Goal: Task Accomplishment & Management: Use online tool/utility

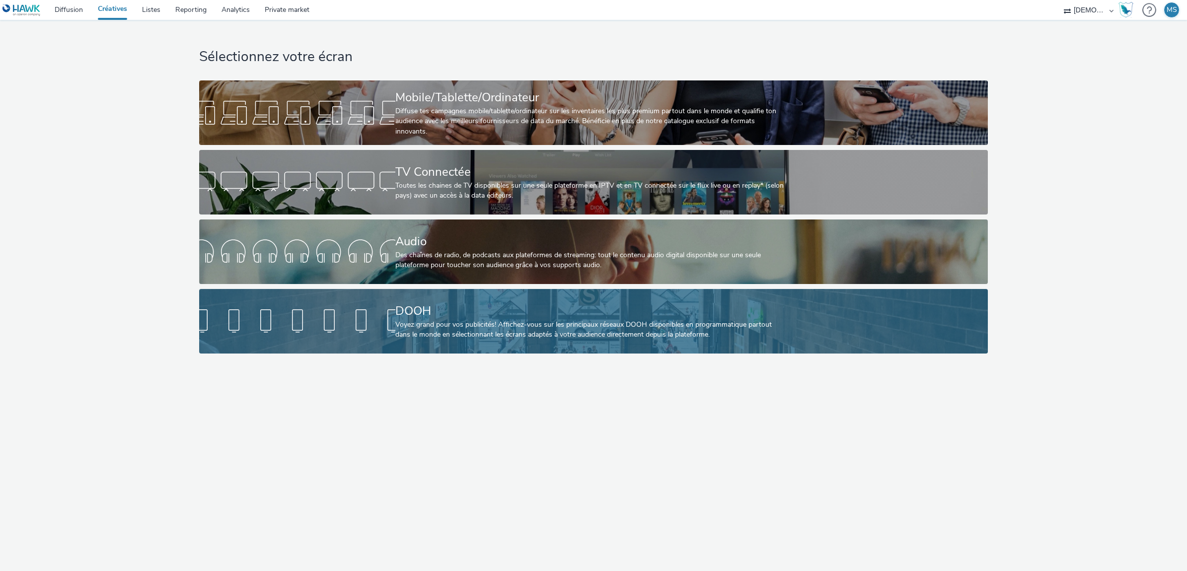
click at [401, 328] on div "Voyez grand pour vos publicités! Affichez-vous sur les principaux réseaux DOOH …" at bounding box center [591, 330] width 392 height 20
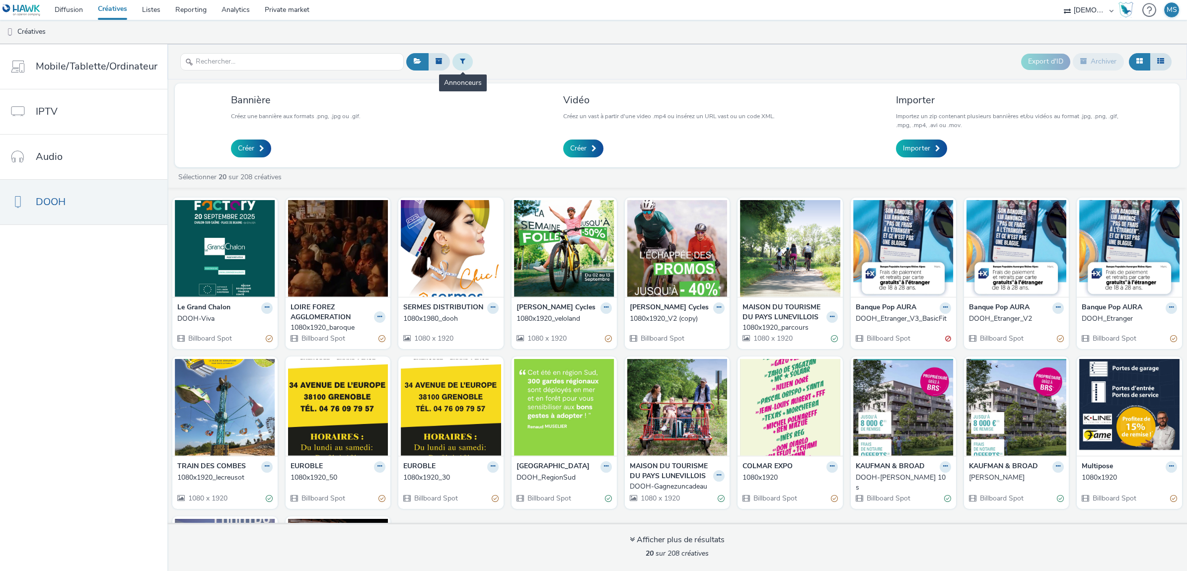
click at [460, 63] on icon at bounding box center [462, 61] width 5 height 7
click at [494, 70] on div "Sélectionner un annonceur..." at bounding box center [522, 62] width 99 height 16
type input "serme"
click at [517, 88] on div "SERMES DISTRIBUTION" at bounding box center [522, 80] width 99 height 20
click at [517, 80] on span "SERMES DISTRIBUTION" at bounding box center [518, 80] width 78 height 10
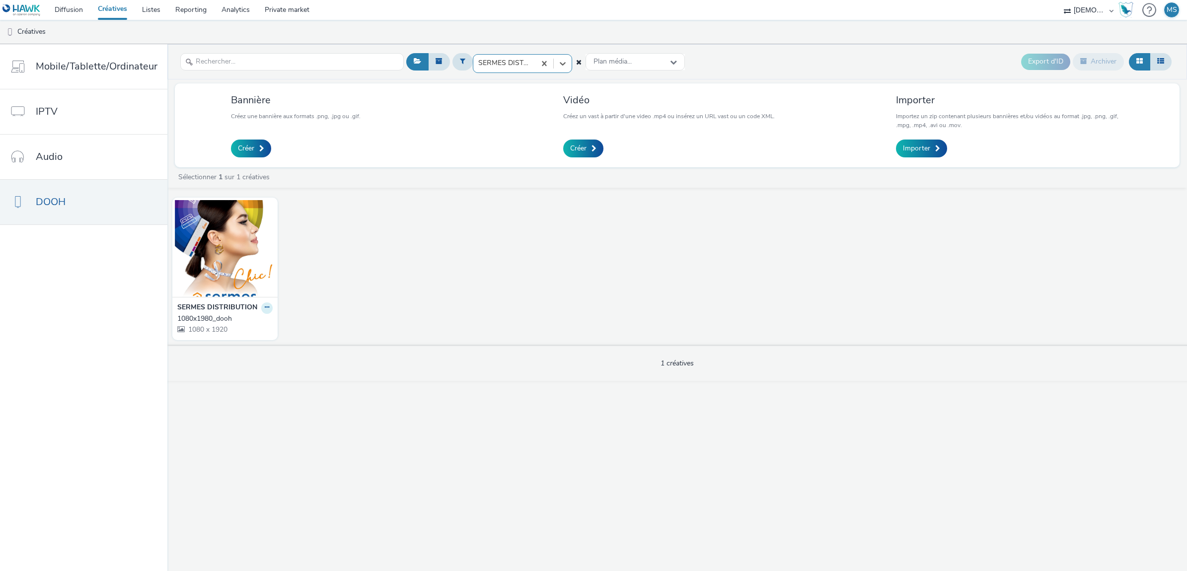
click at [267, 308] on button at bounding box center [266, 307] width 11 height 11
click at [244, 241] on img at bounding box center [225, 248] width 100 height 97
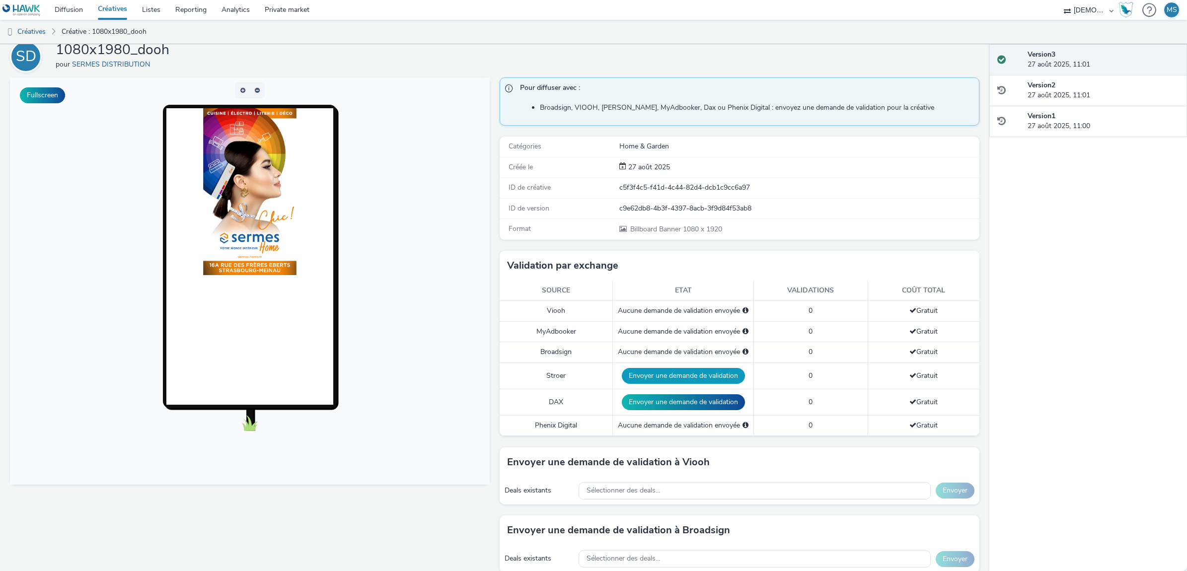
scroll to position [62, 0]
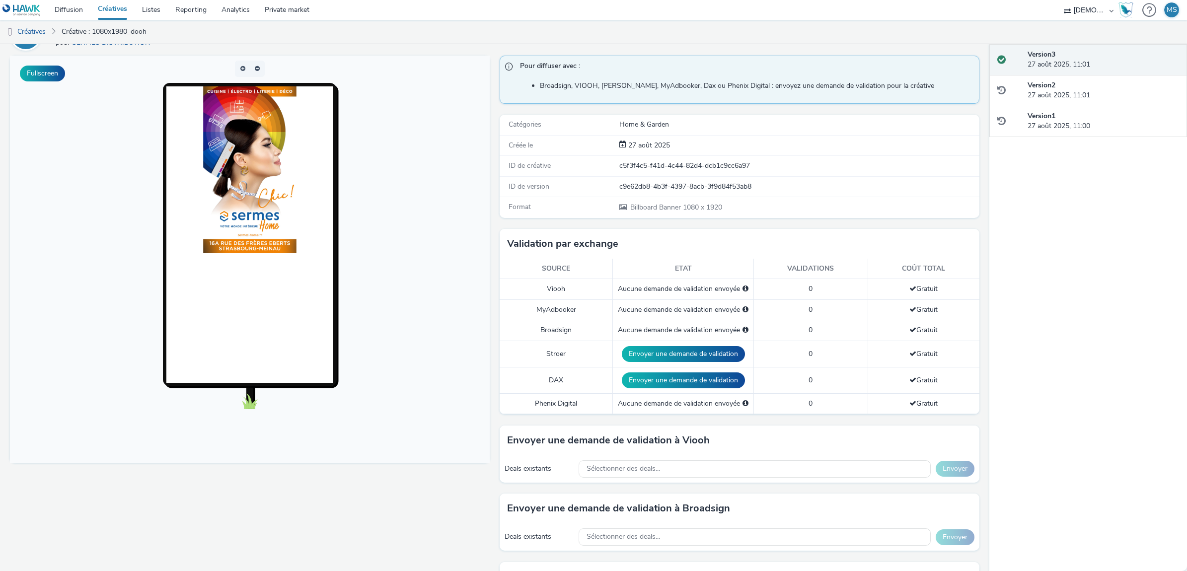
click at [666, 296] on td "Aucune demande de validation envoyée" at bounding box center [683, 289] width 141 height 20
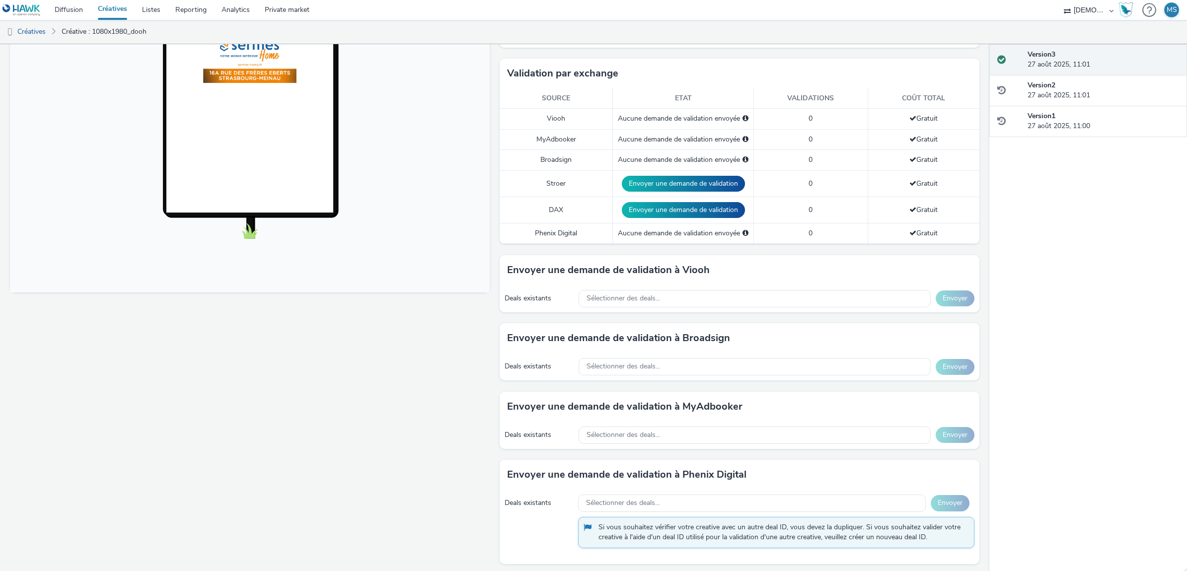
scroll to position [238, 0]
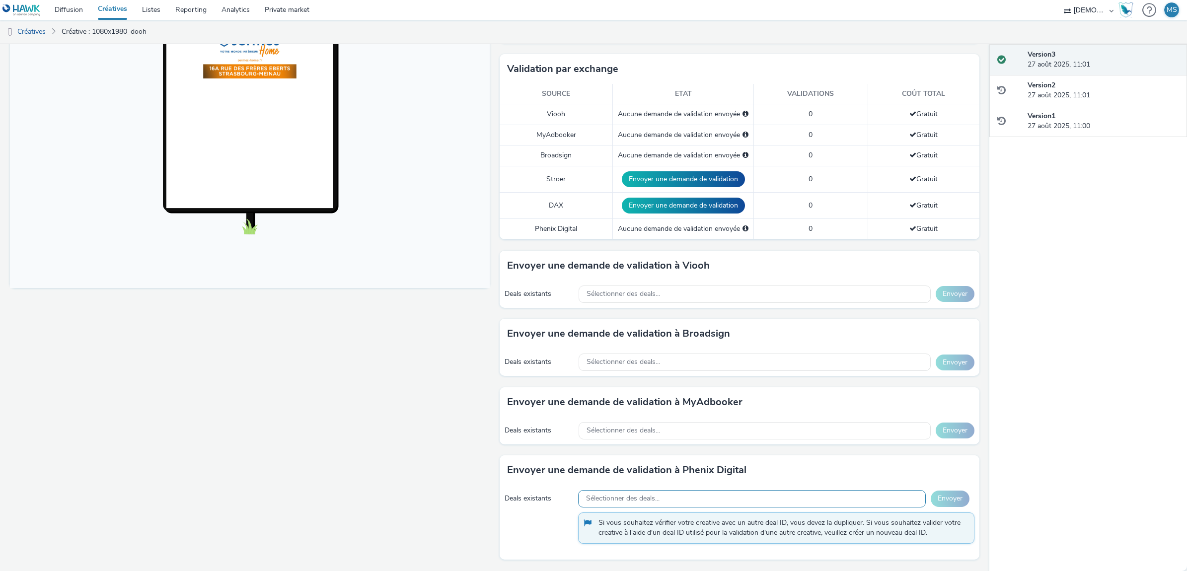
click at [614, 497] on span "Sélectionner des deals..." at bounding box center [623, 499] width 74 height 8
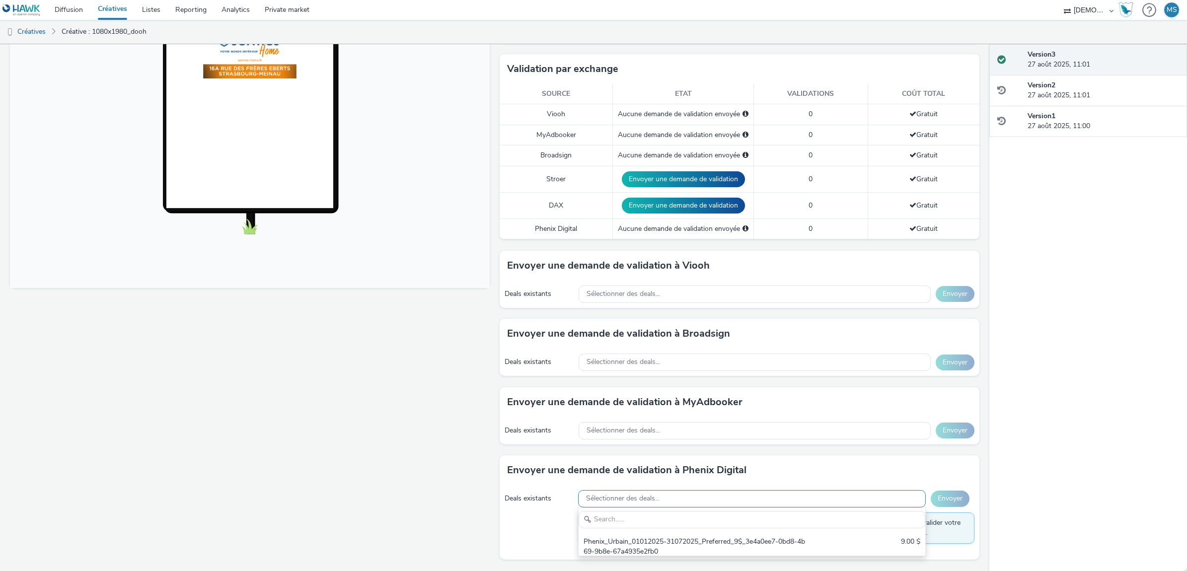
scroll to position [0, 0]
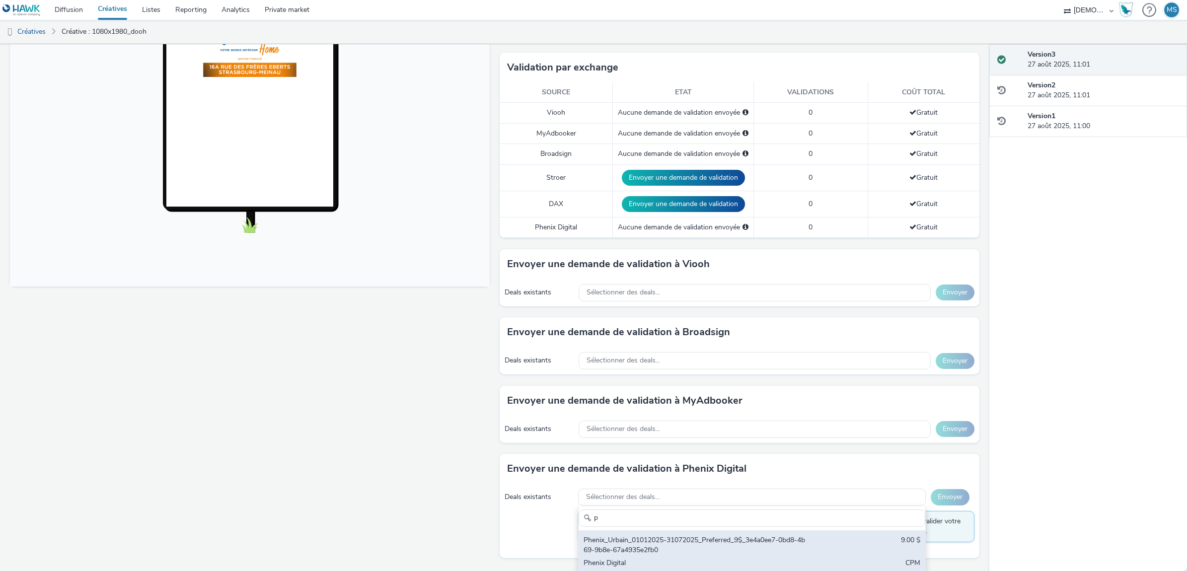
type input "p"
click at [624, 556] on div "Phenix_Urbain_01012025-31072025_Preferred_9$_3e4a0ee7-0bd8-4b69-9b8e-67a4935e2f…" at bounding box center [695, 545] width 223 height 20
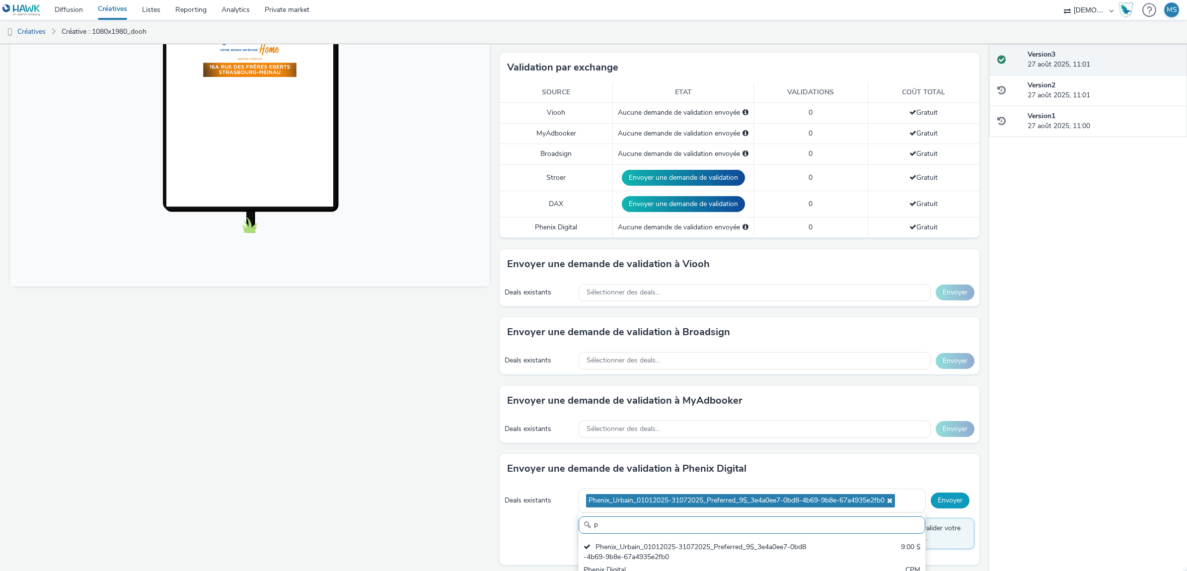
click at [947, 503] on button "Envoyer" at bounding box center [950, 501] width 39 height 16
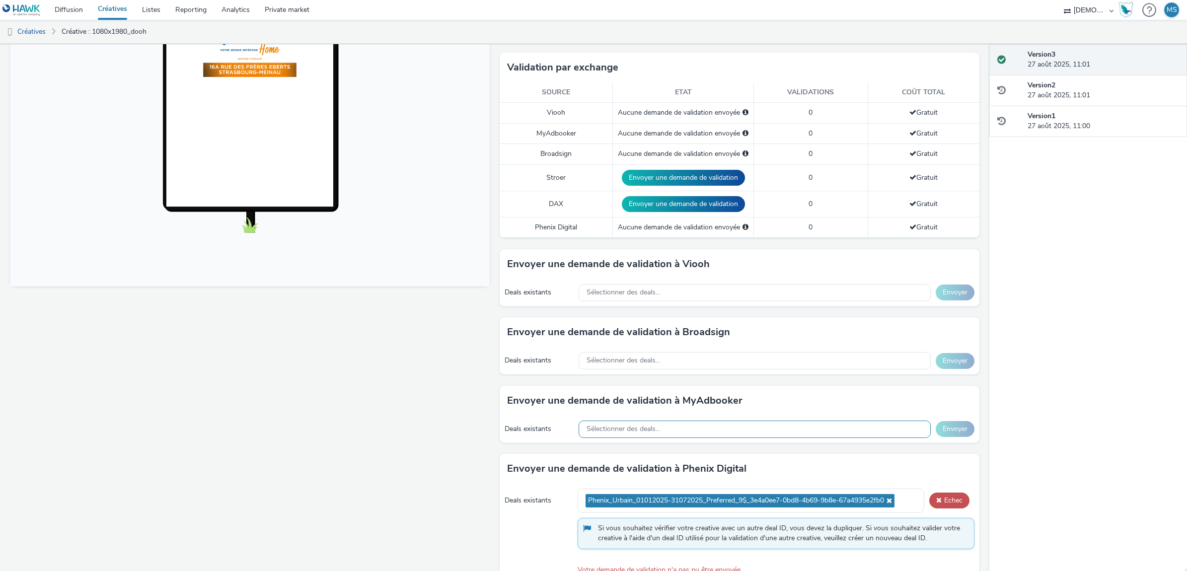
click at [602, 431] on span "Sélectionner des deals..." at bounding box center [624, 429] width 74 height 8
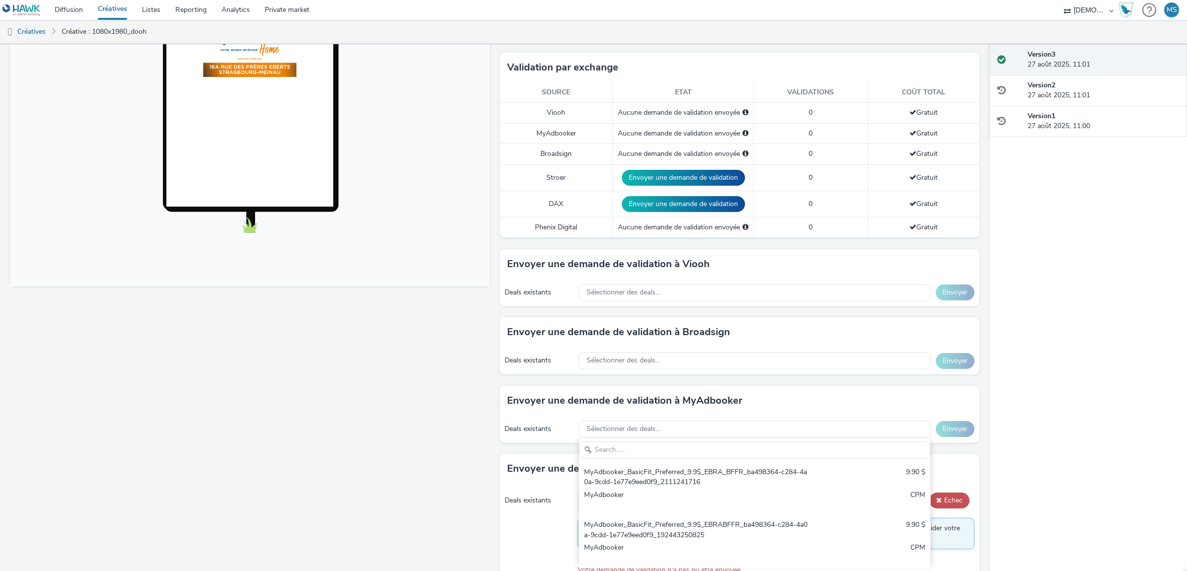
scroll to position [261, 0]
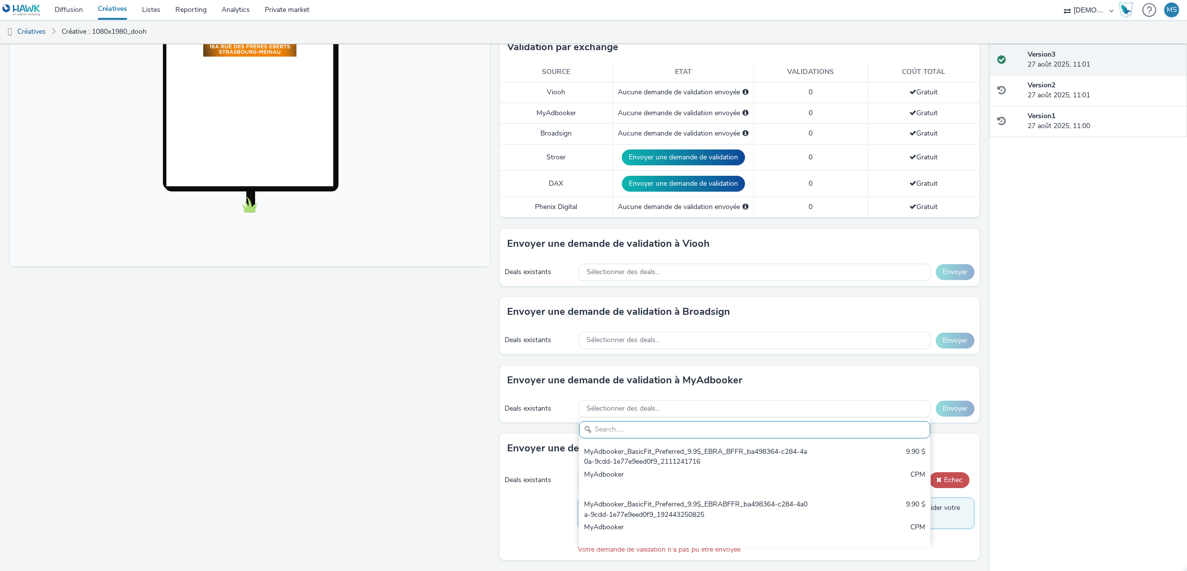
click at [462, 425] on div "Fullscreen" at bounding box center [252, 215] width 485 height 712
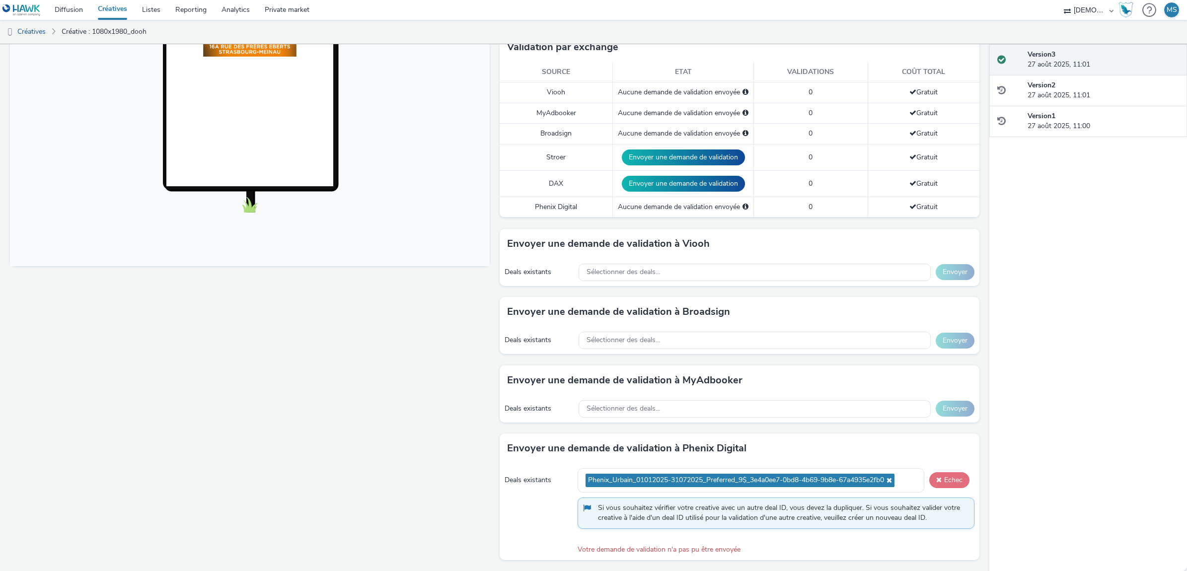
click at [944, 481] on button "Echec" at bounding box center [949, 480] width 40 height 16
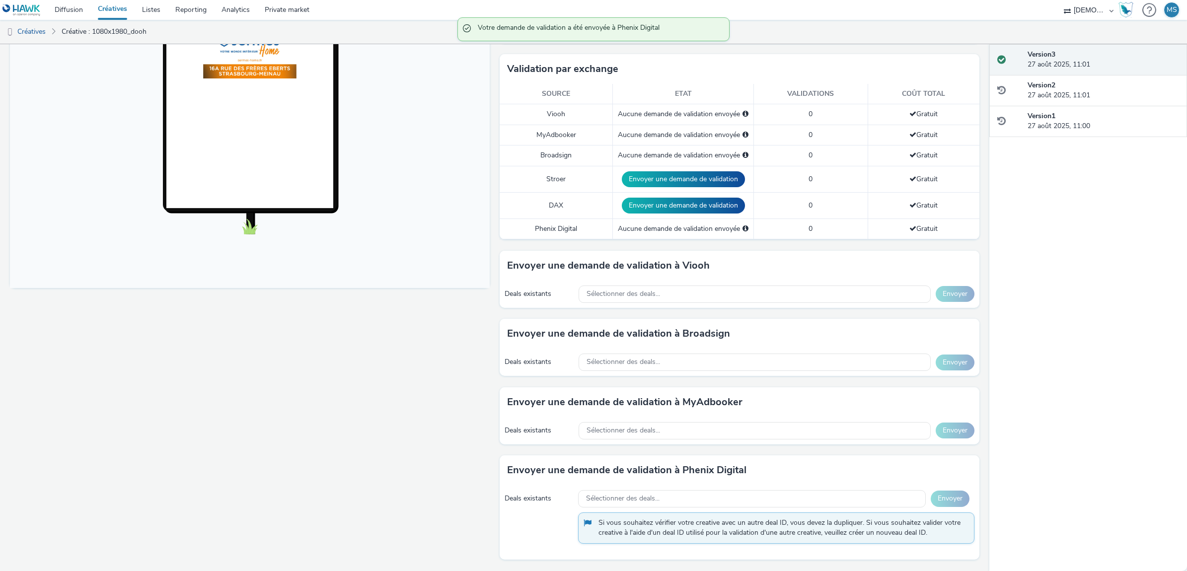
scroll to position [238, 0]
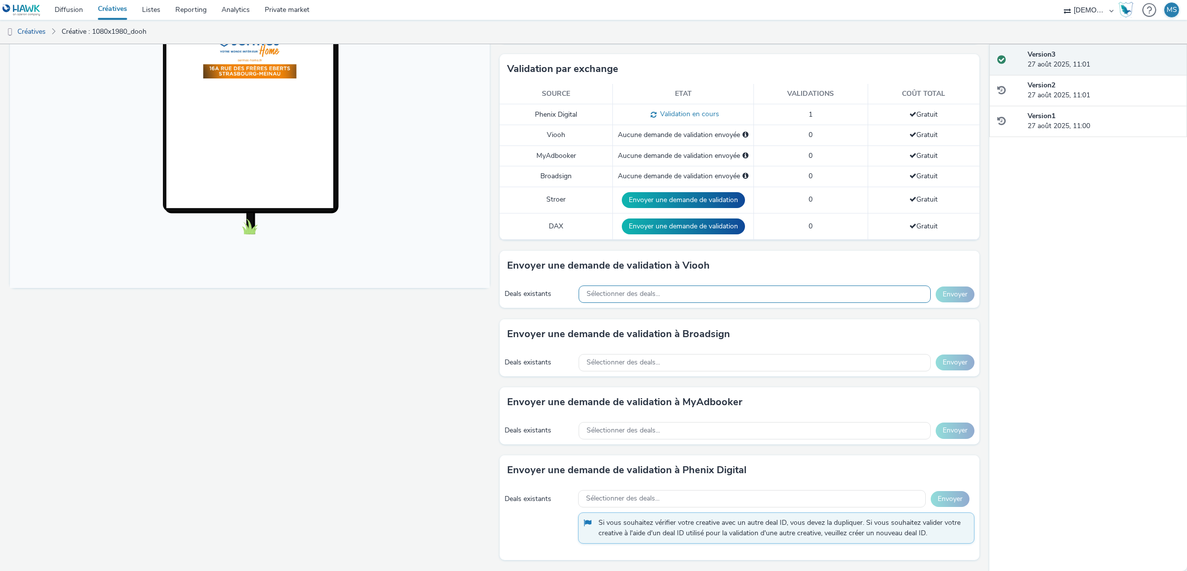
click at [667, 291] on div "Sélectionner des deals..." at bounding box center [755, 294] width 352 height 17
type input "d"
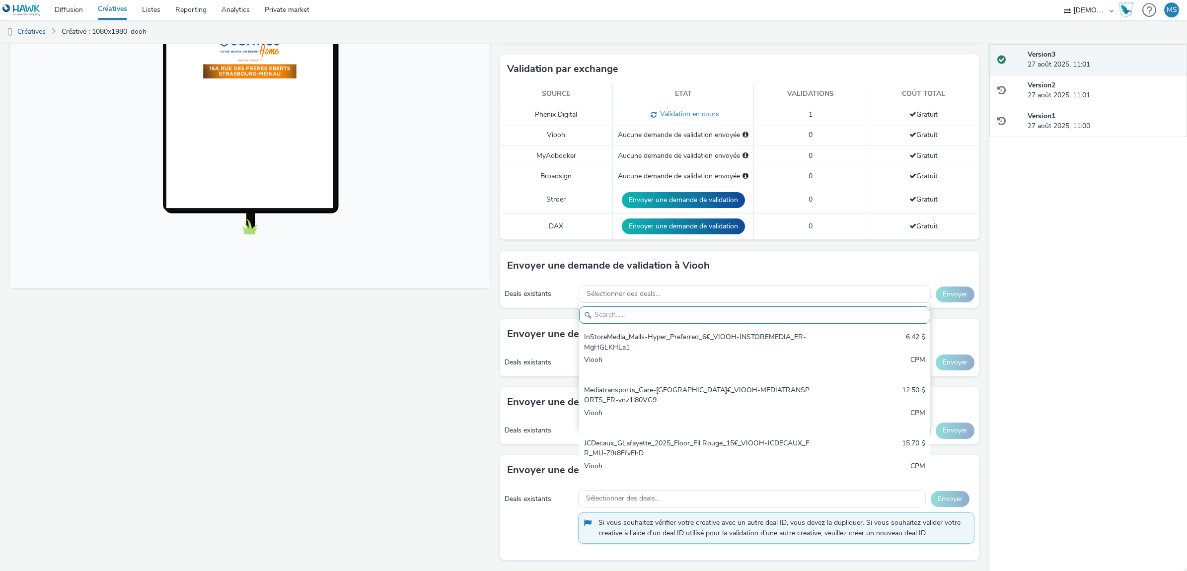
click at [348, 390] on div "Fullscreen" at bounding box center [252, 226] width 485 height 690
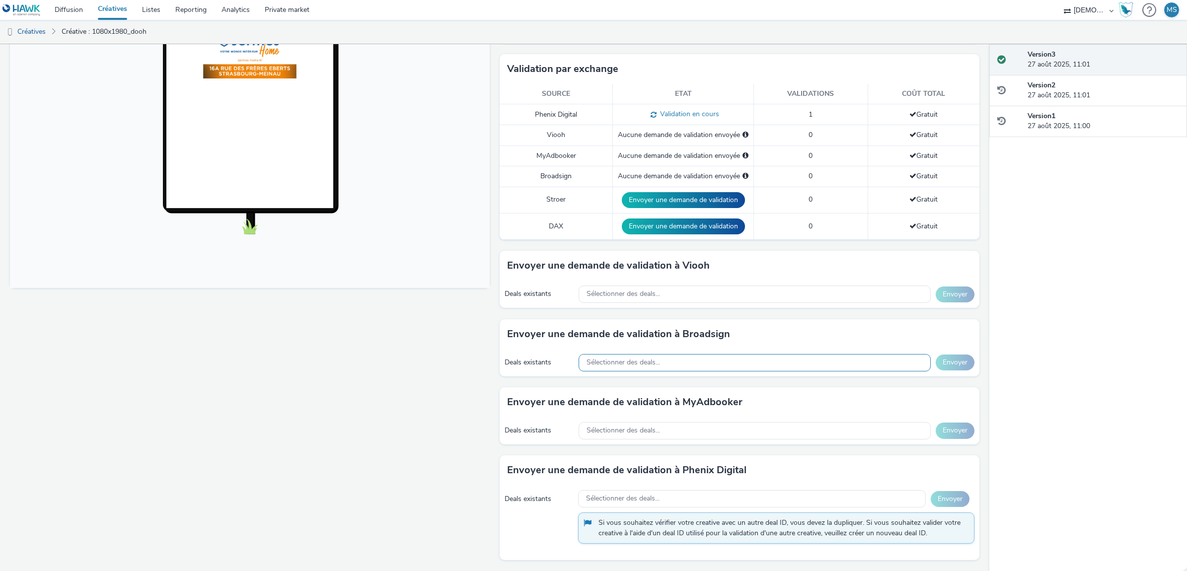
click at [607, 361] on span "Sélectionner des deals..." at bounding box center [624, 363] width 74 height 8
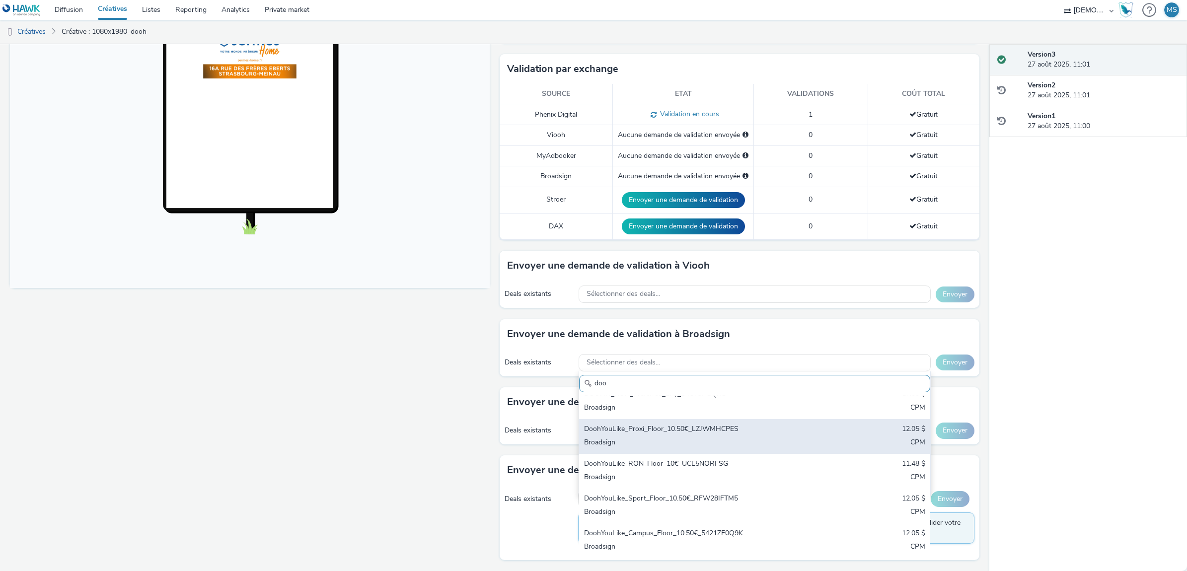
scroll to position [15, 0]
type input "doo"
click at [639, 434] on div "Broadsign" at bounding box center [697, 439] width 226 height 11
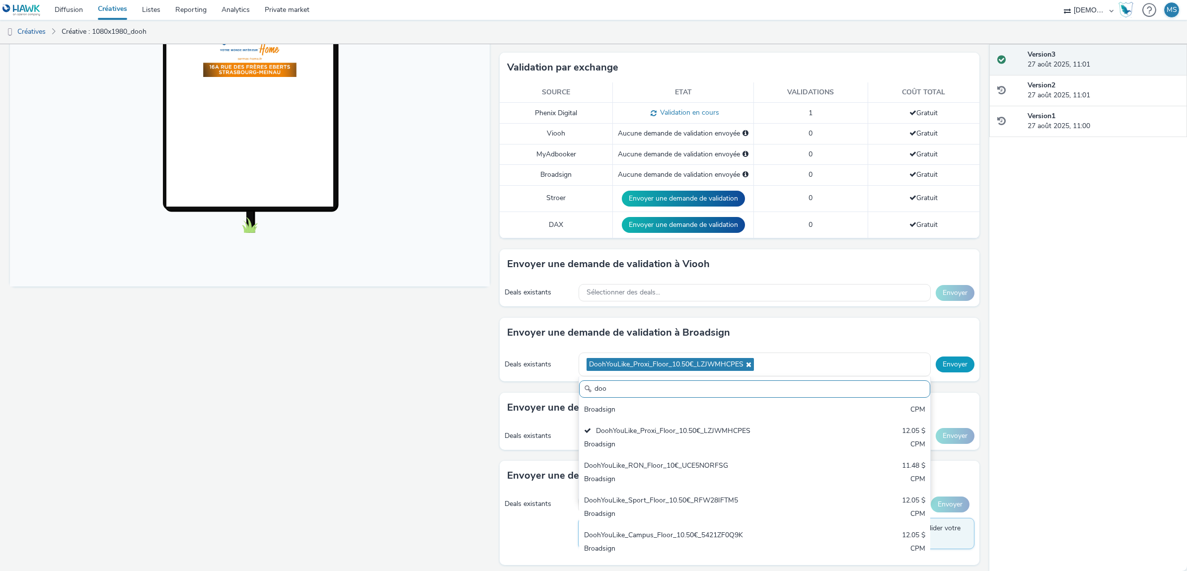
click at [955, 363] on button "Envoyer" at bounding box center [955, 365] width 39 height 16
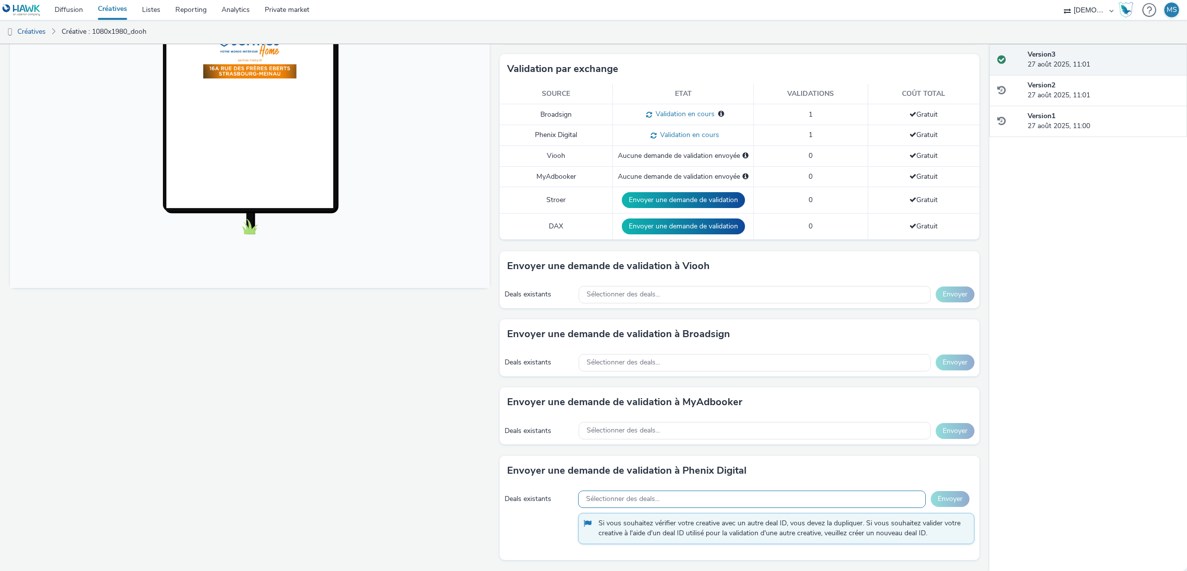
click at [782, 498] on div "Sélectionner des deals..." at bounding box center [752, 499] width 348 height 17
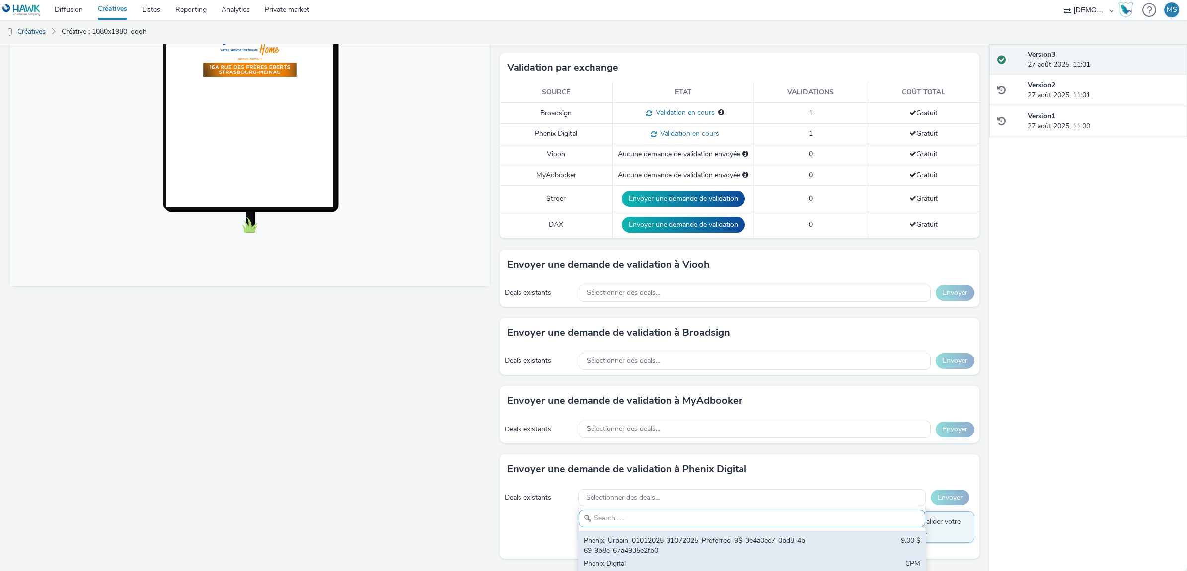
scroll to position [252, 0]
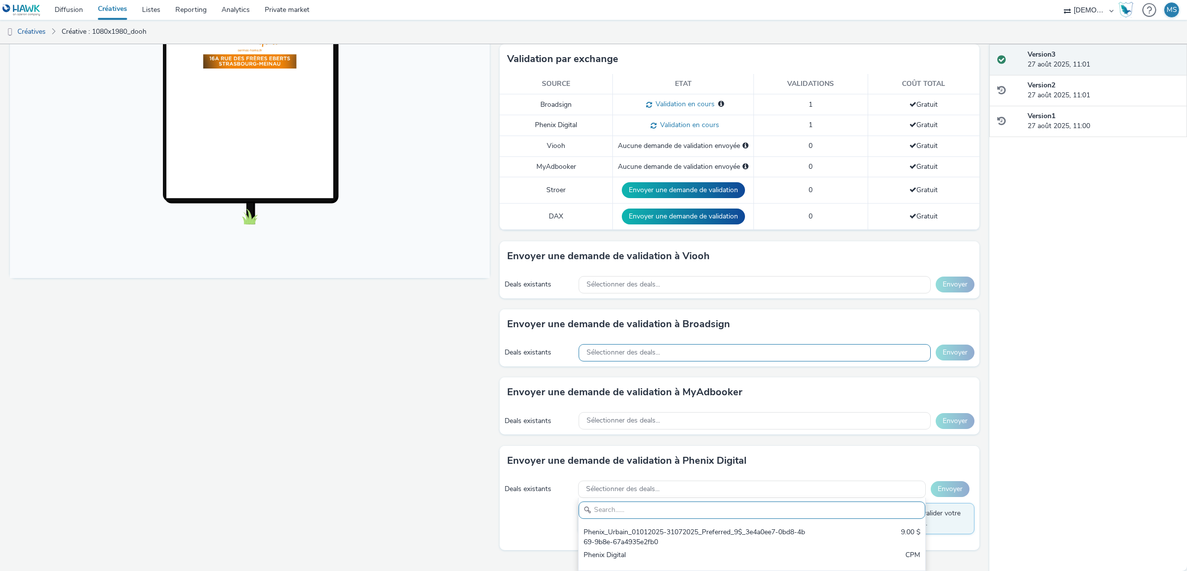
click at [594, 344] on div "Envoyer une demande de validation à Broadsign Deals existants Sélectionner des …" at bounding box center [740, 337] width 480 height 57
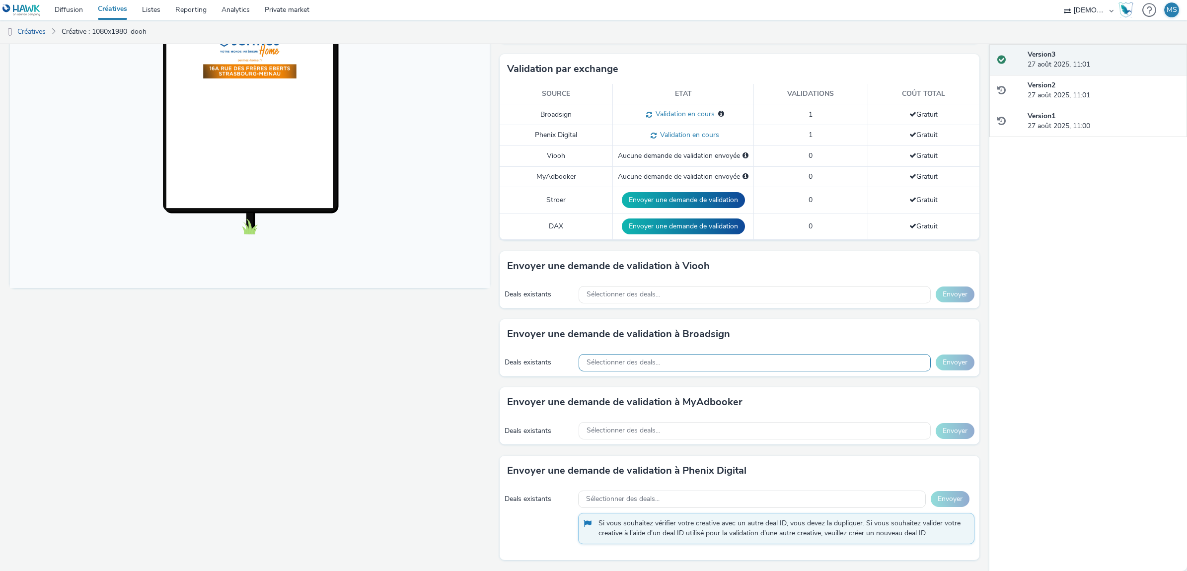
click at [590, 361] on span "Sélectionner des deals..." at bounding box center [624, 363] width 74 height 8
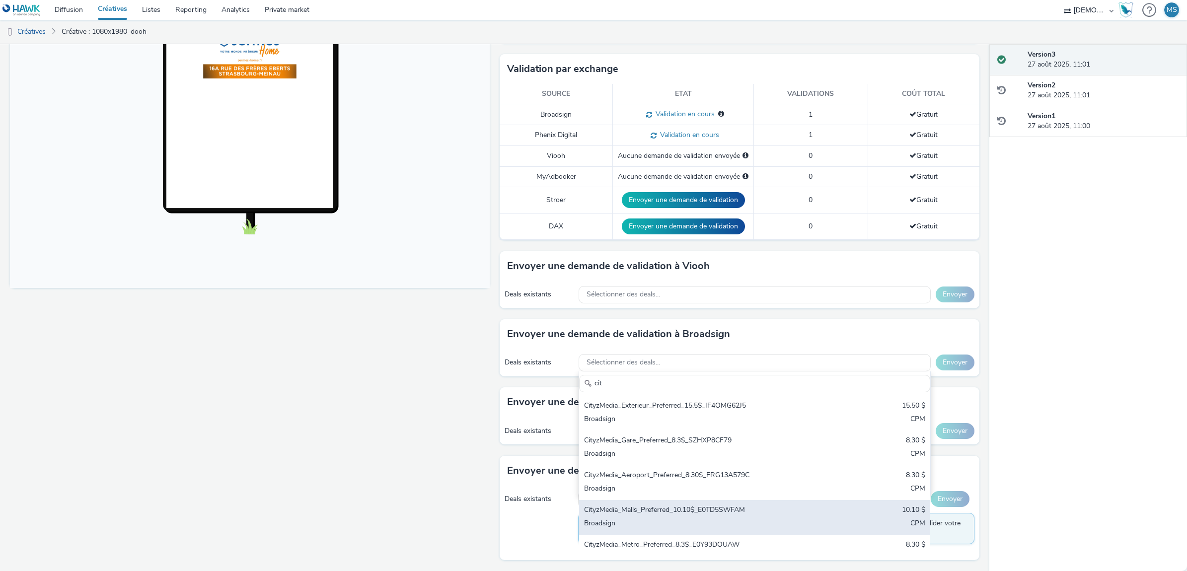
type input "cit"
click at [642, 508] on div "CityzMedia_Malls_Preferred_10.10$_E0TD5SWFAM" at bounding box center [697, 510] width 226 height 11
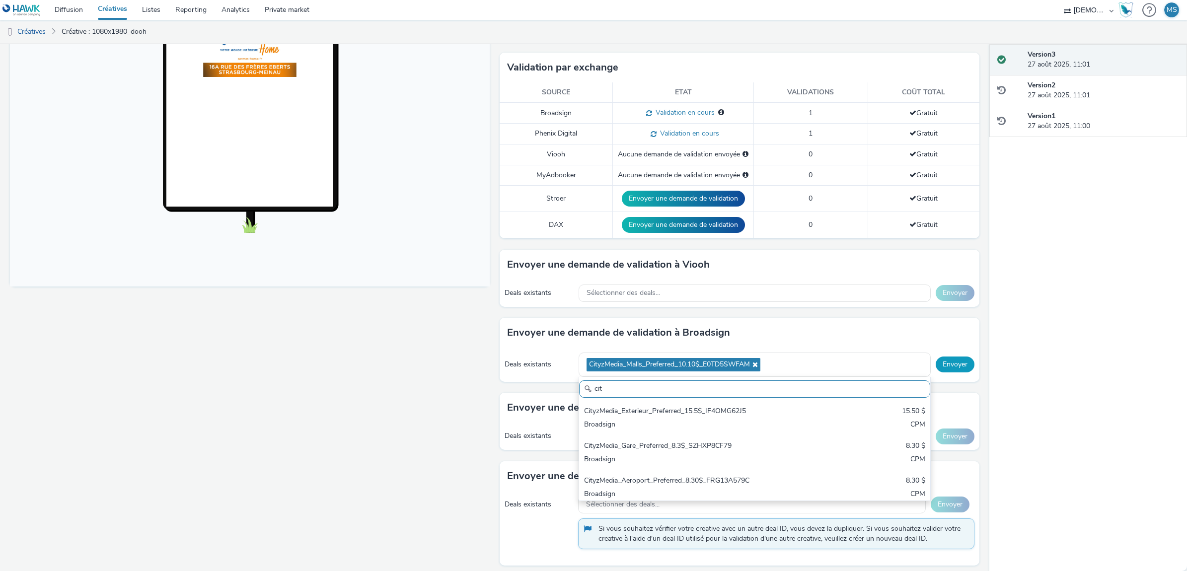
click at [936, 361] on button "Envoyer" at bounding box center [955, 365] width 39 height 16
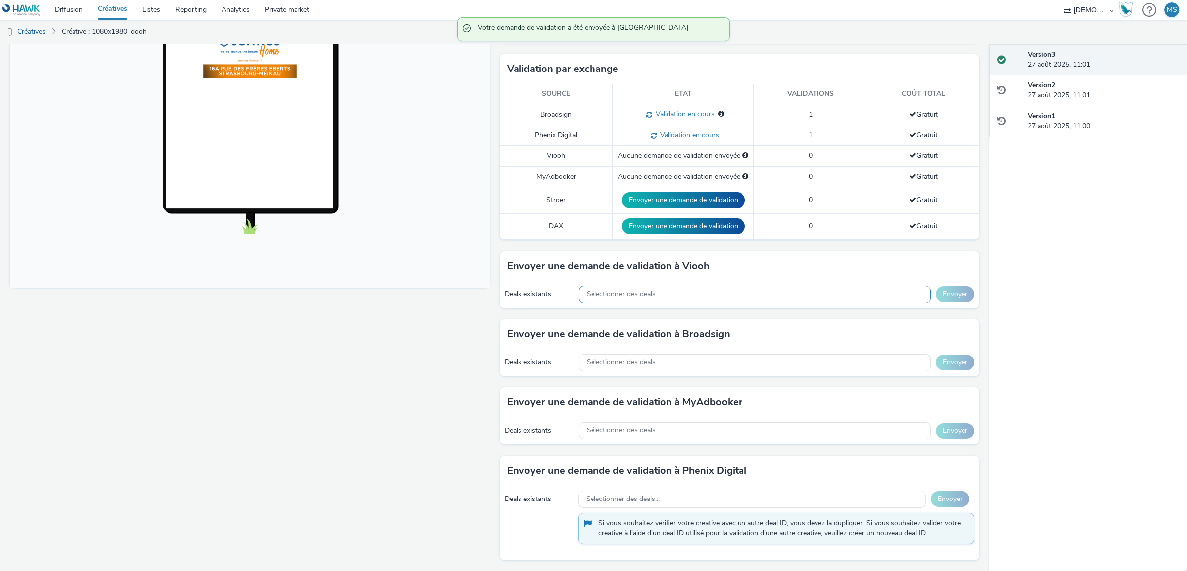
click at [630, 289] on div "Sélectionner des deals..." at bounding box center [755, 294] width 352 height 17
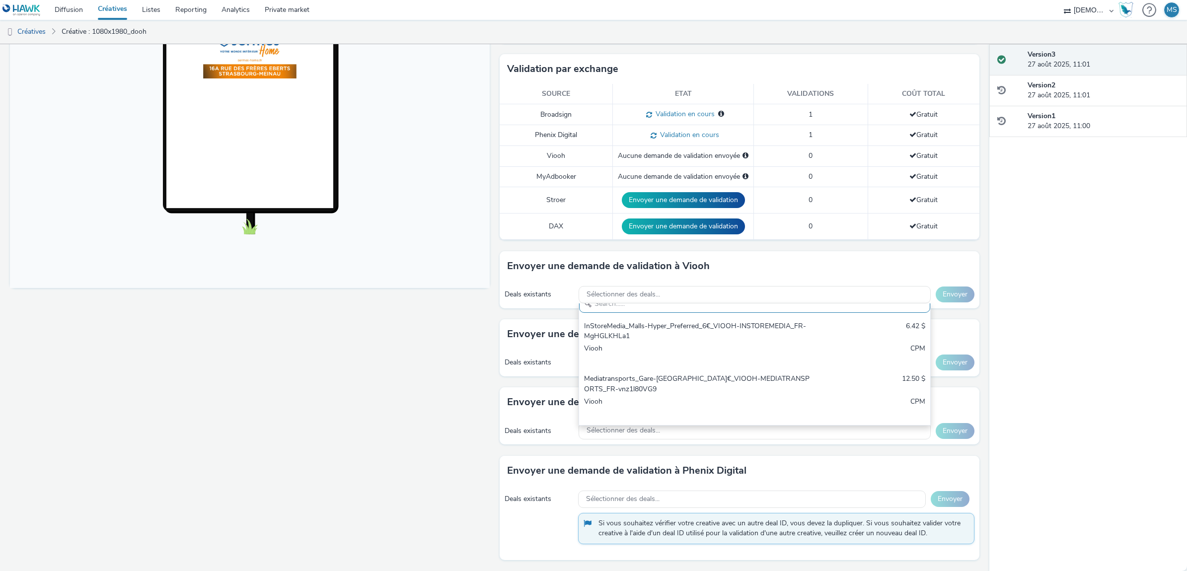
click at [377, 436] on div "Fullscreen" at bounding box center [252, 226] width 485 height 690
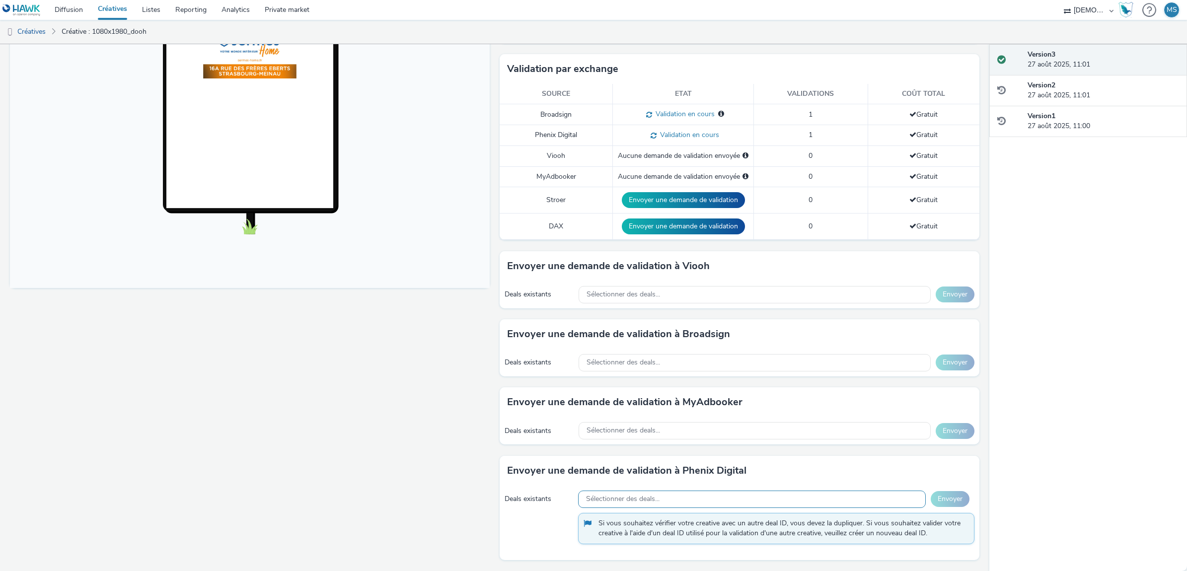
click at [691, 503] on div "Sélectionner des deals..." at bounding box center [752, 499] width 348 height 17
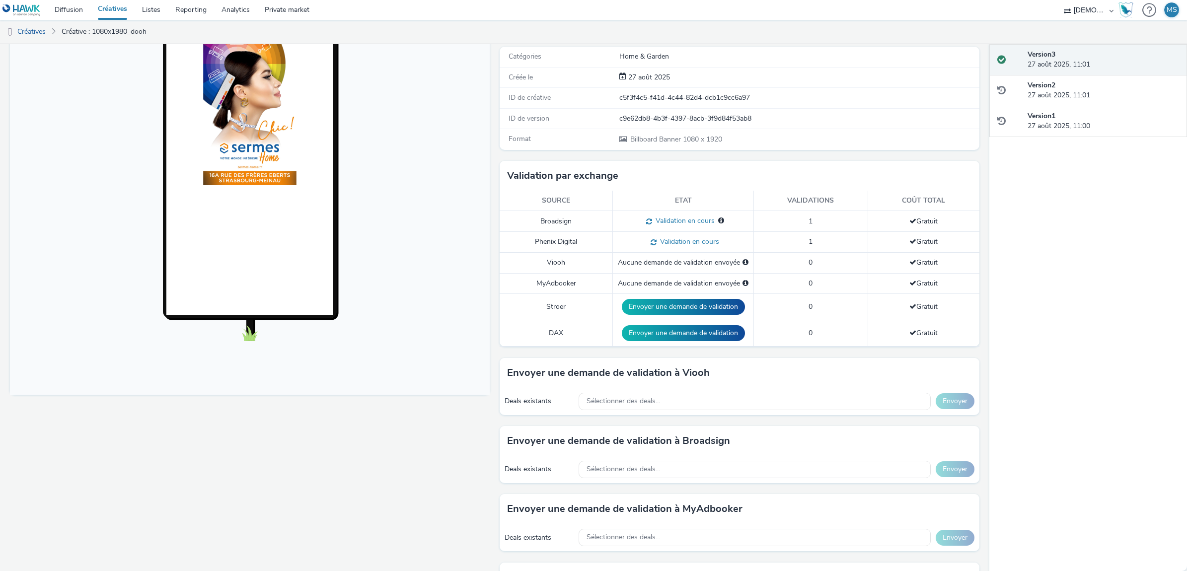
scroll to position [252, 0]
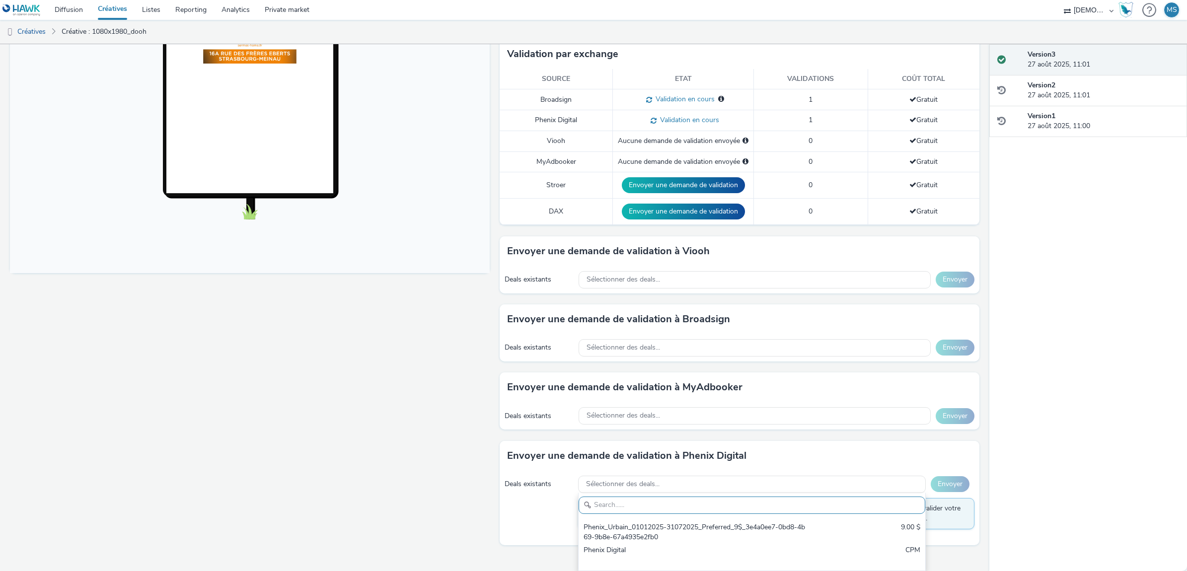
click at [282, 462] on div "Fullscreen" at bounding box center [252, 211] width 485 height 690
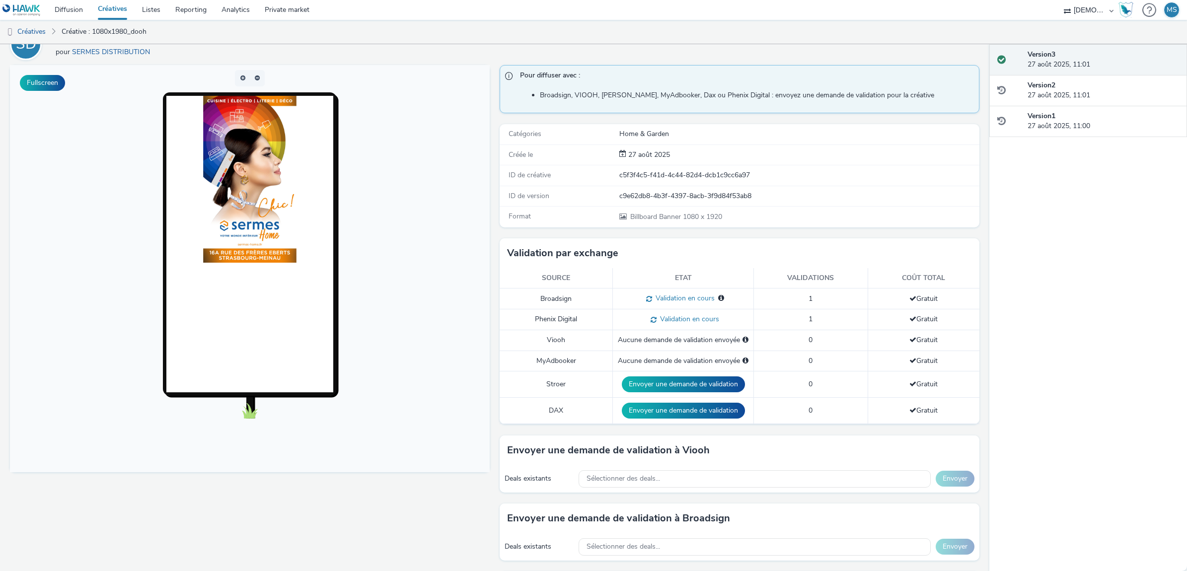
scroll to position [238, 0]
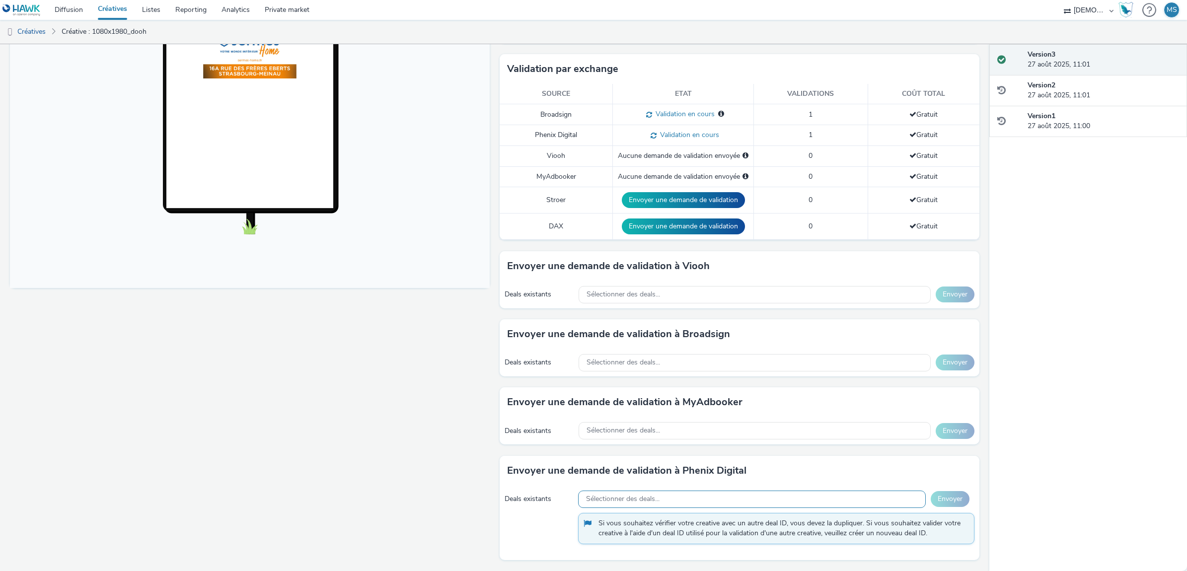
click at [813, 499] on div "Sélectionner des deals..." at bounding box center [752, 499] width 348 height 17
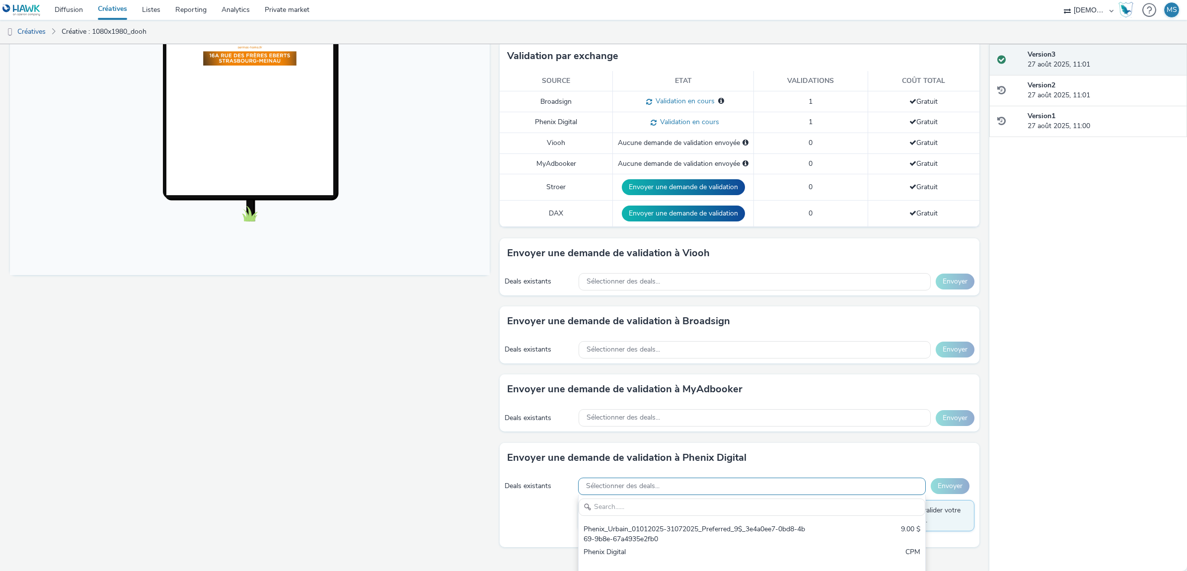
scroll to position [252, 0]
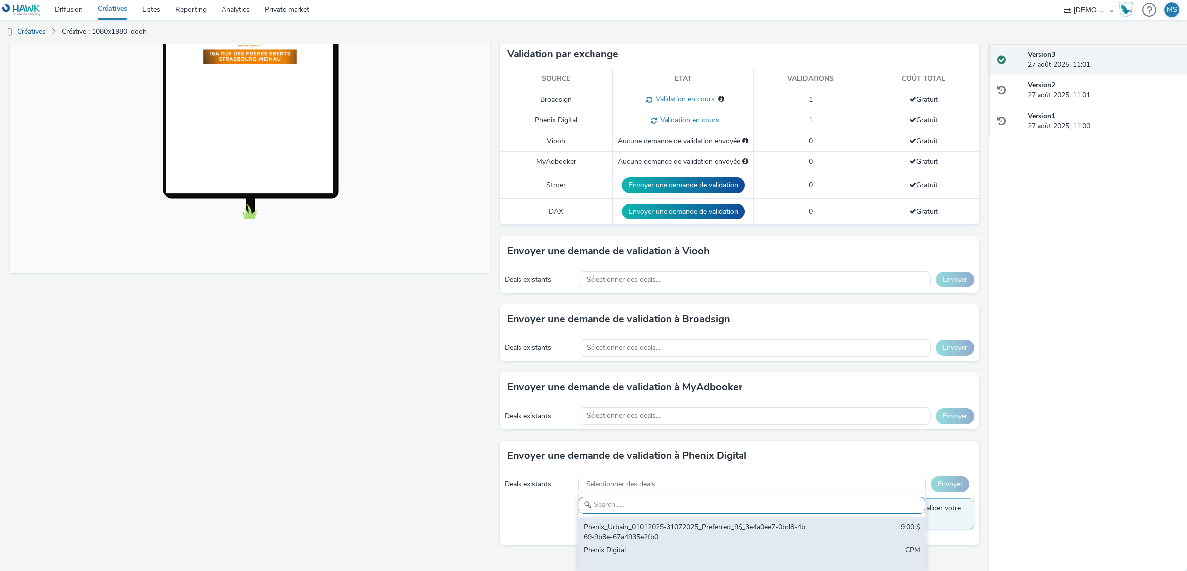
click at [612, 543] on div "Phenix_Urbain_01012025-31072025_Preferred_9$_3e4a0ee7-0bd8-4b69-9b8e-67a4935e2f…" at bounding box center [695, 533] width 223 height 20
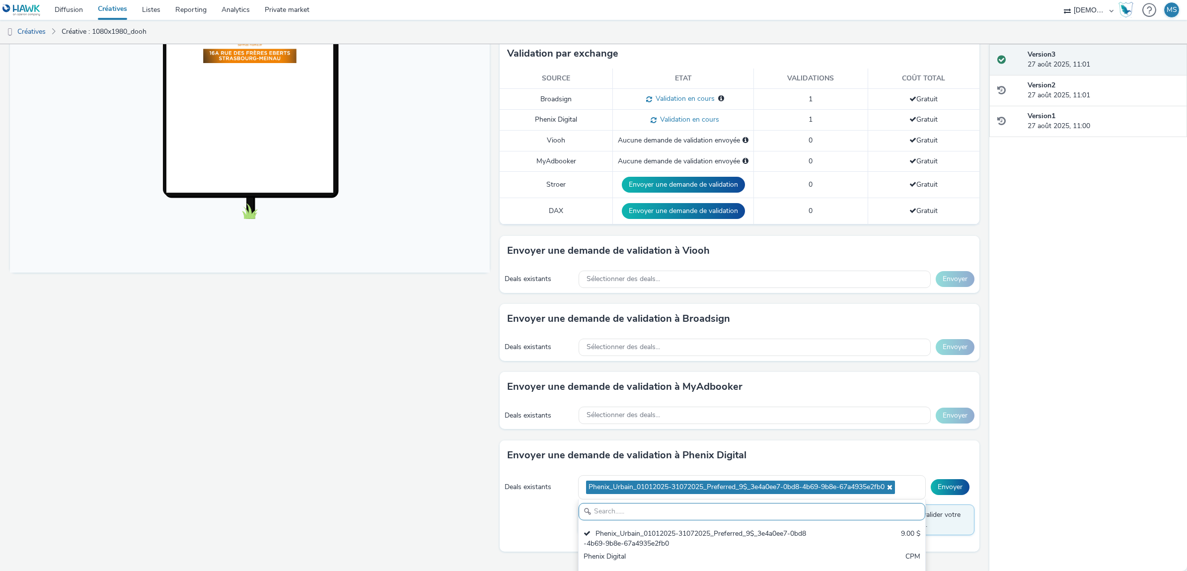
click at [937, 478] on div "Deals existants Phenix_Urbain_01012025-31072025_Preferred_9$_3e4a0ee7-0bd8-4b69…" at bounding box center [740, 510] width 480 height 81
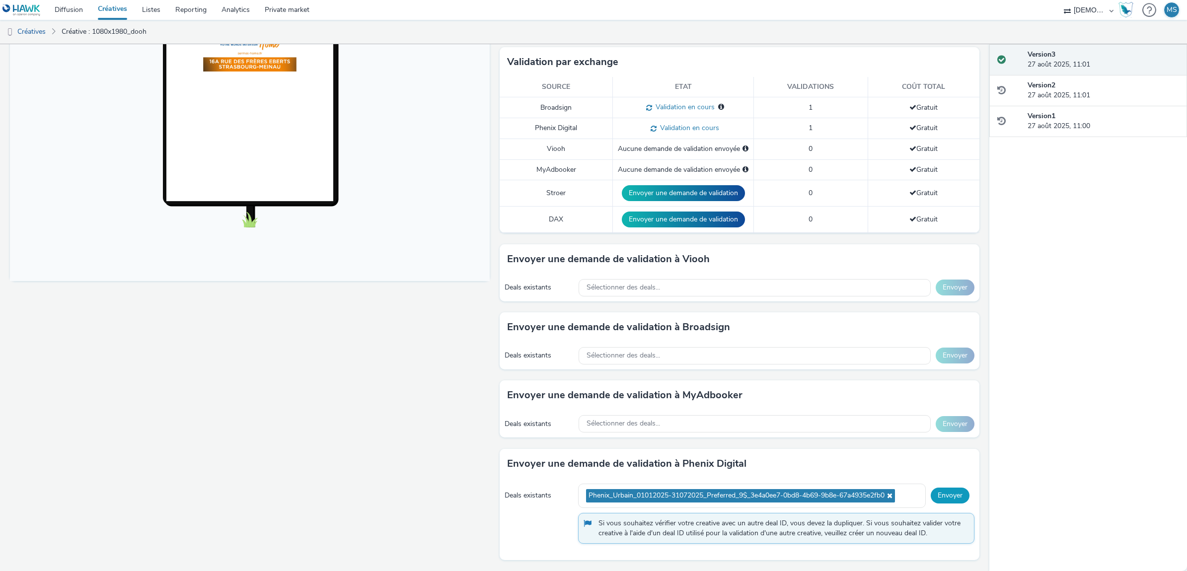
click at [943, 492] on button "Envoyer" at bounding box center [950, 496] width 39 height 16
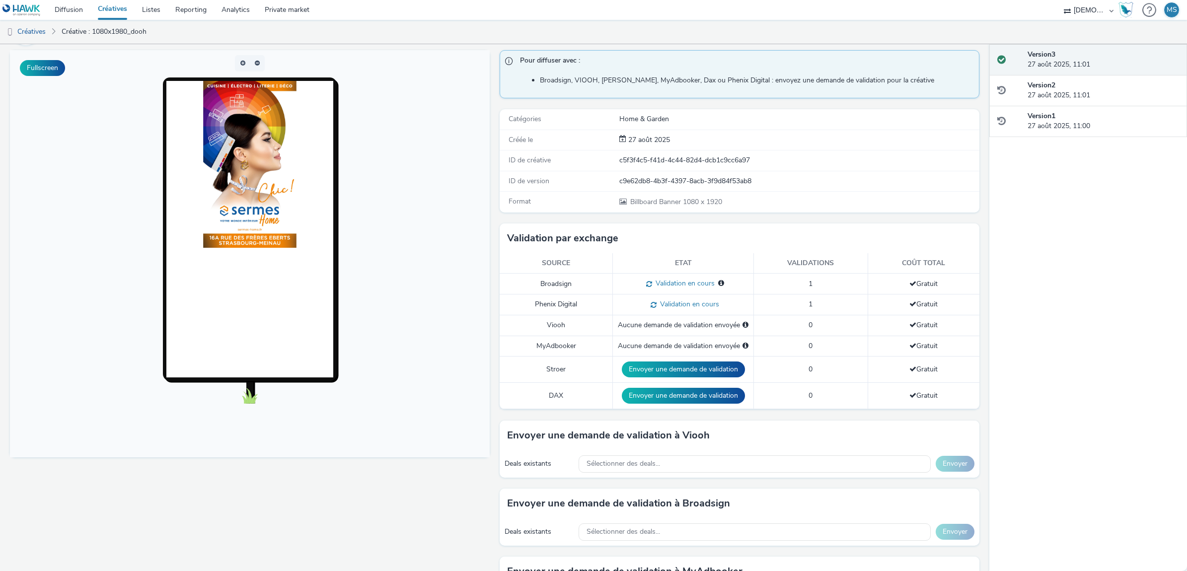
scroll to position [186, 0]
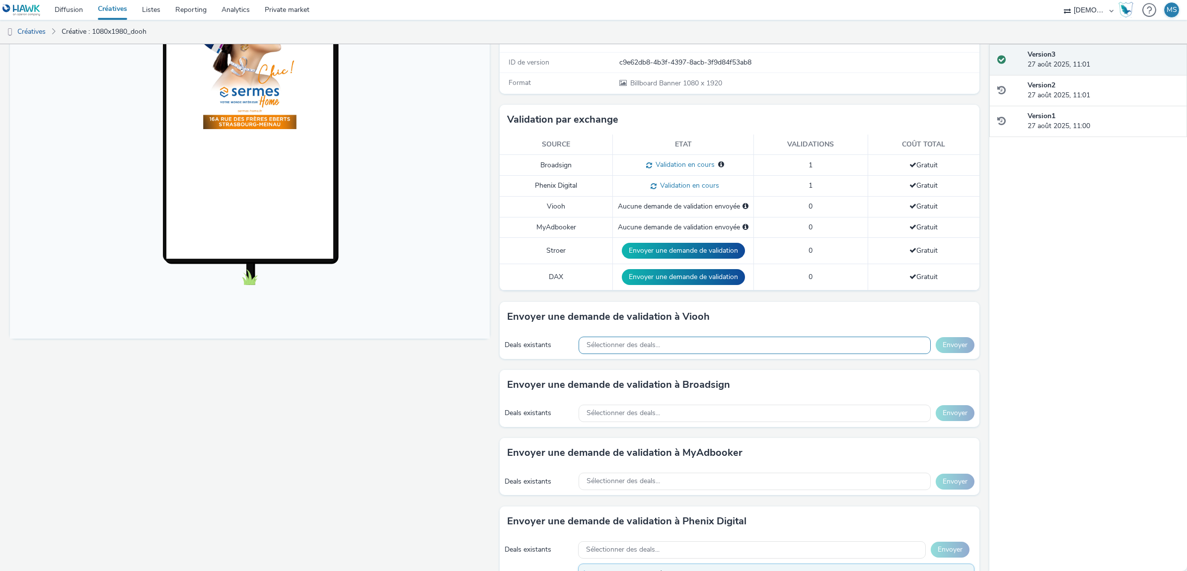
click at [721, 344] on div "Sélectionner des deals..." at bounding box center [755, 345] width 352 height 17
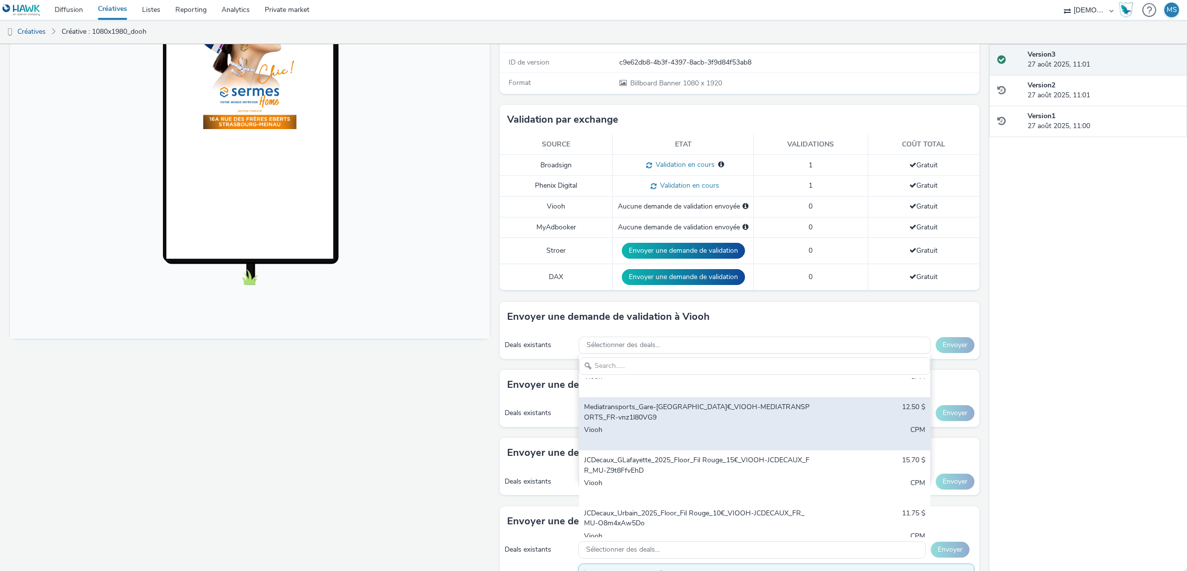
scroll to position [53, 0]
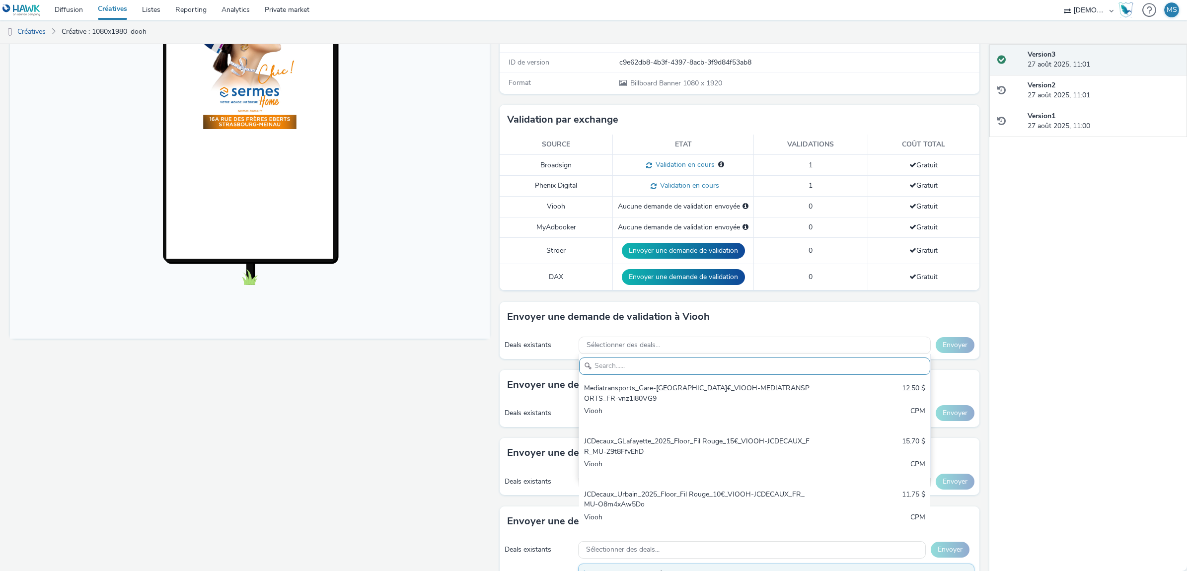
click at [450, 479] on div "Fullscreen" at bounding box center [252, 276] width 485 height 690
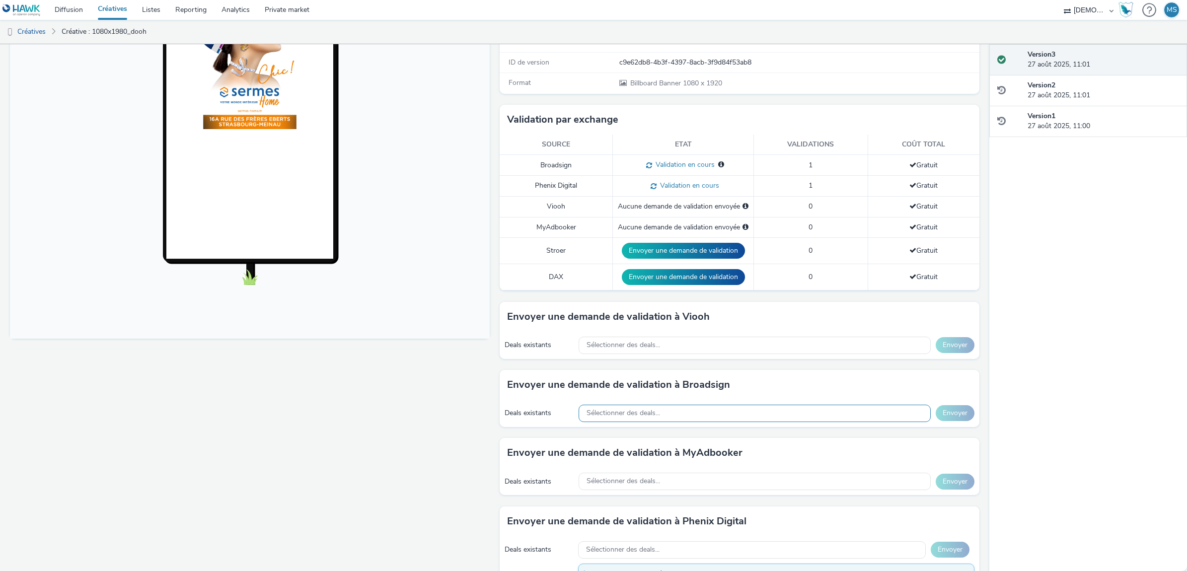
click at [651, 420] on div "Sélectionner des deals..." at bounding box center [755, 413] width 352 height 17
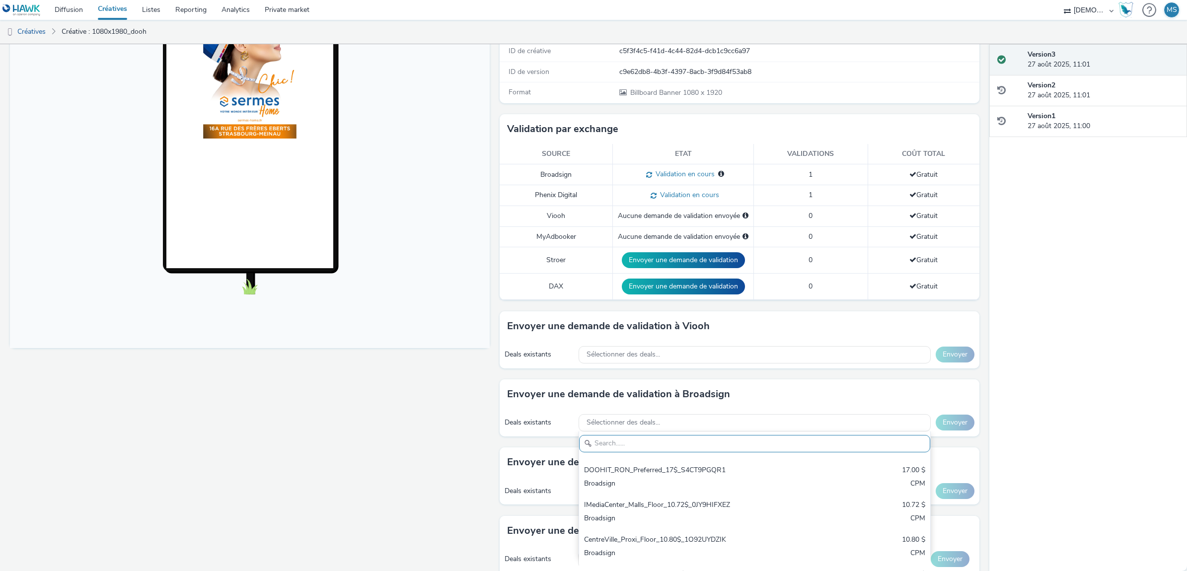
scroll to position [186, 0]
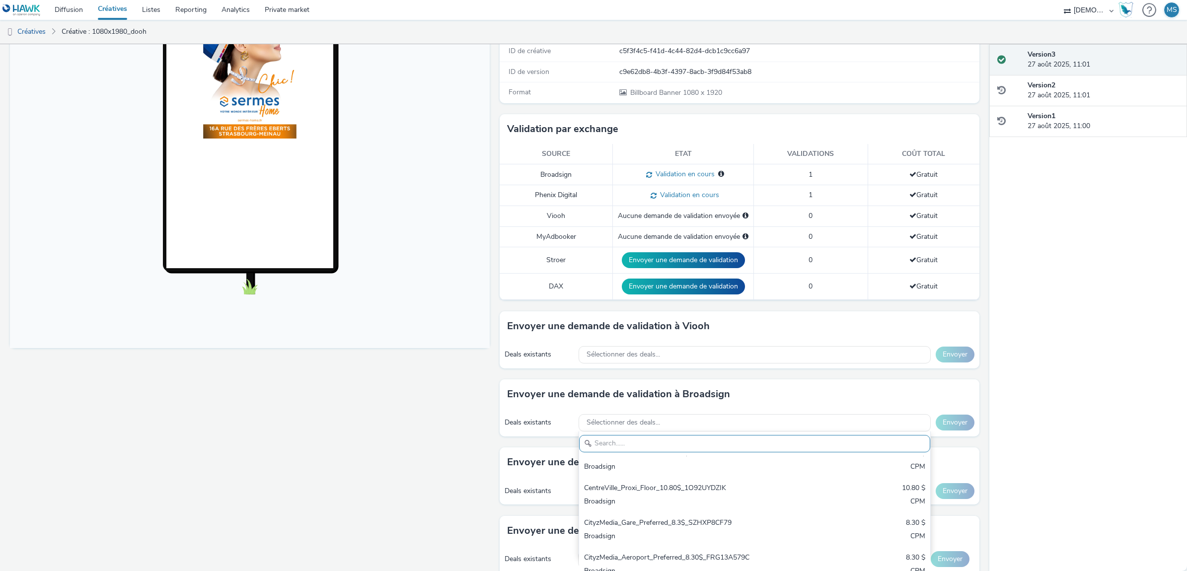
click at [439, 472] on div "Fullscreen" at bounding box center [252, 286] width 485 height 690
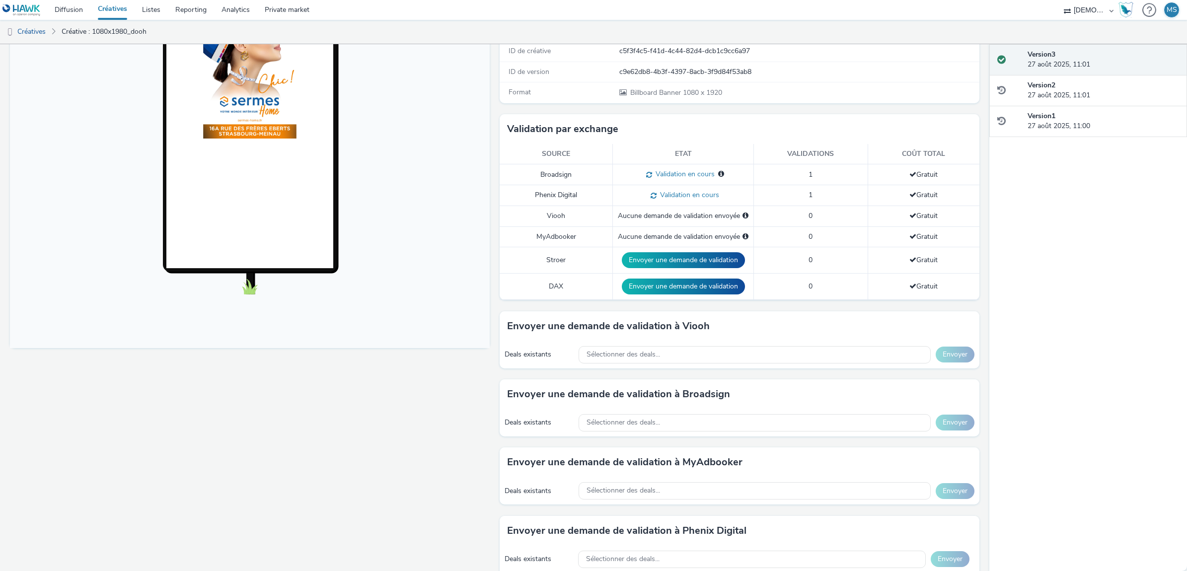
scroll to position [238, 0]
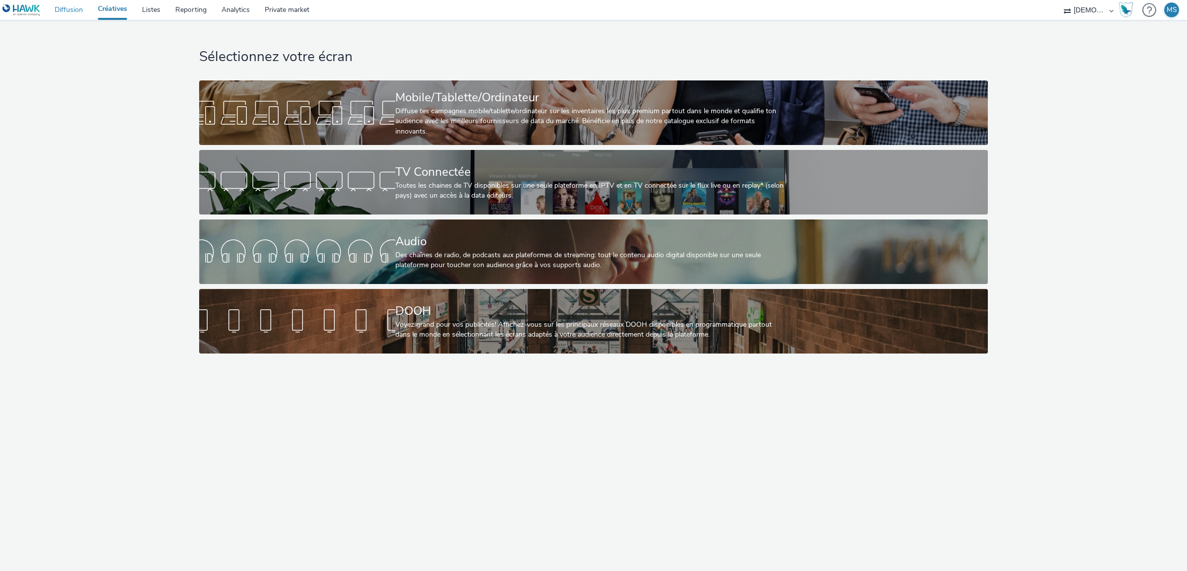
click at [80, 6] on link "Diffusion" at bounding box center [68, 10] width 43 height 20
